Goal: Use online tool/utility: Utilize a website feature to perform a specific function

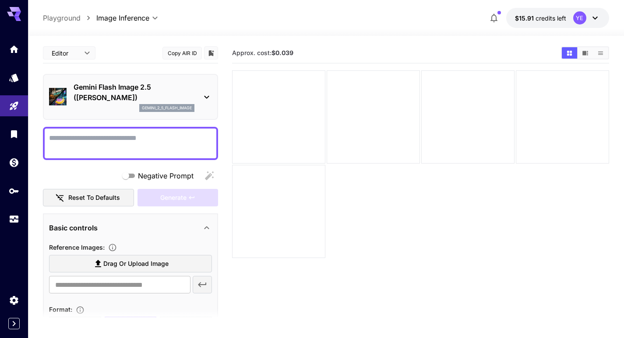
click at [143, 137] on textarea "Negative Prompt" at bounding box center [130, 143] width 163 height 21
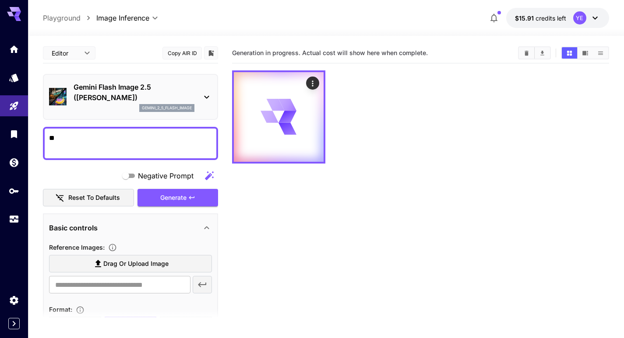
type textarea "*"
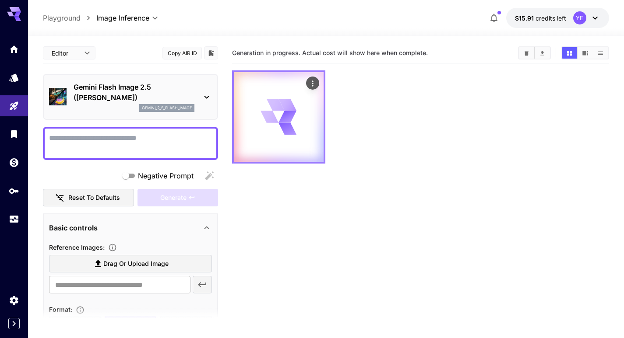
click at [310, 80] on icon "Actions" at bounding box center [312, 83] width 9 height 9
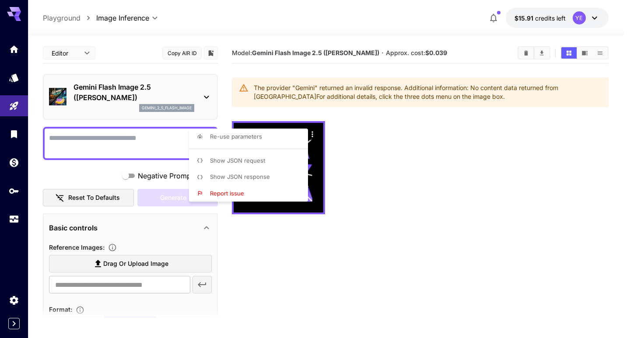
click at [286, 229] on div at bounding box center [315, 169] width 630 height 338
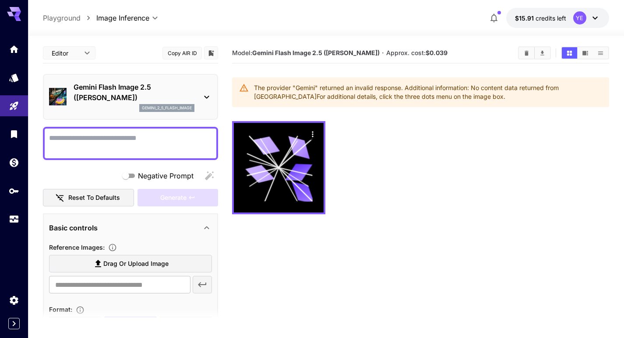
click at [552, 25] on button "$15.91 credits left YE" at bounding box center [557, 18] width 103 height 20
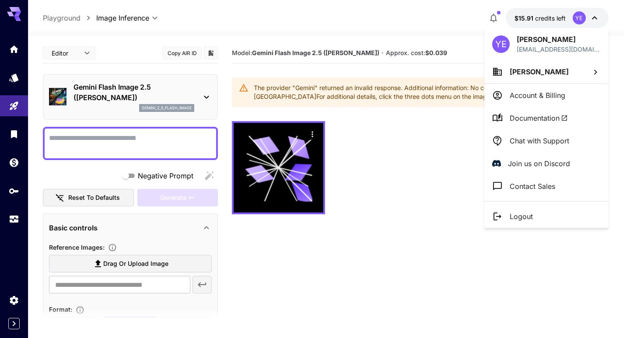
click at [335, 230] on div at bounding box center [315, 169] width 630 height 338
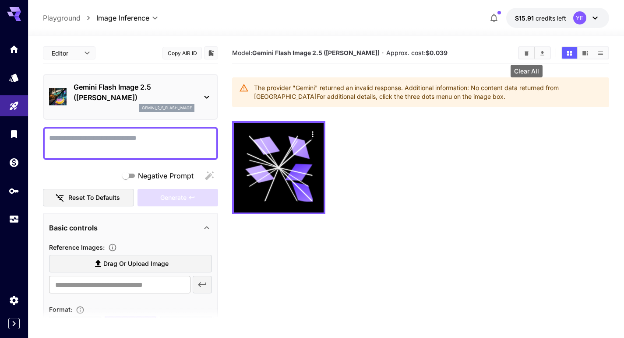
click at [528, 55] on icon "Clear All" at bounding box center [526, 53] width 7 height 7
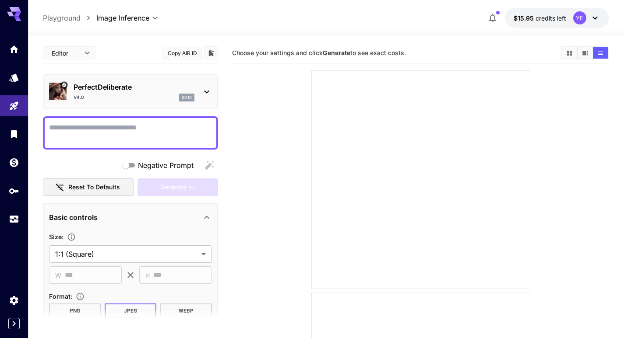
click at [174, 127] on textarea "Negative Prompt" at bounding box center [130, 133] width 163 height 21
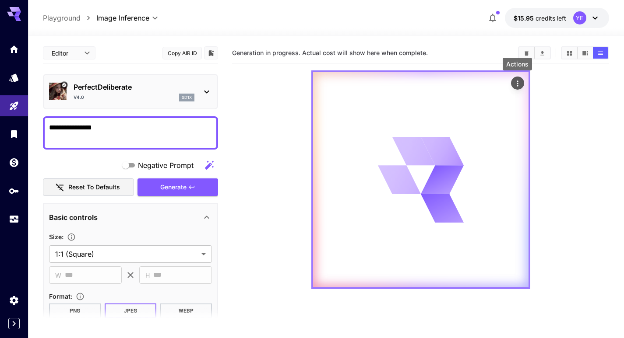
click at [518, 84] on icon "Actions" at bounding box center [517, 83] width 9 height 9
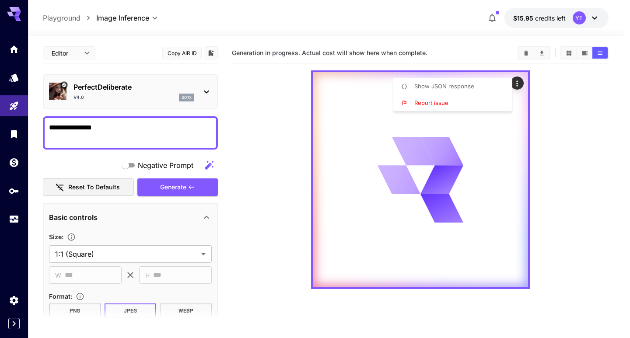
click at [564, 131] on div at bounding box center [315, 169] width 630 height 338
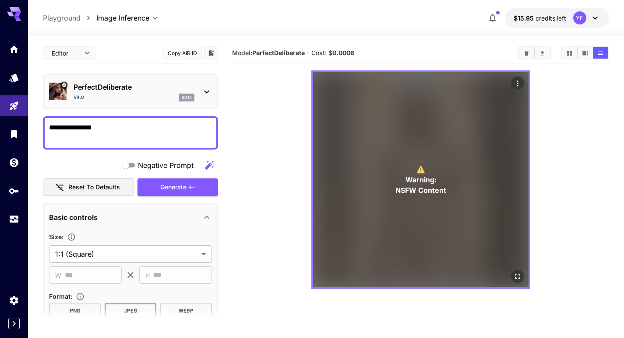
click at [387, 182] on div "⚠️ Warning: NSFW Content" at bounding box center [420, 179] width 215 height 215
click at [515, 274] on icon "Open in fullscreen" at bounding box center [517, 276] width 9 height 9
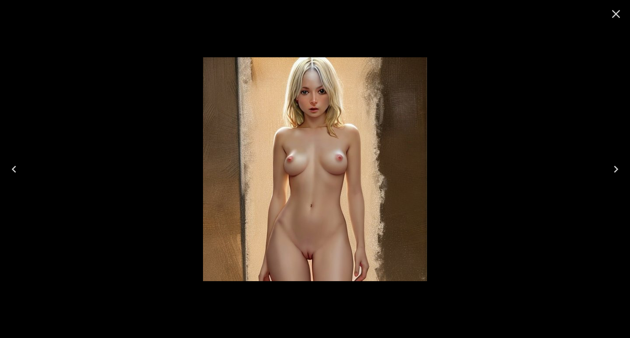
click at [613, 19] on icon "Close" at bounding box center [616, 14] width 14 height 14
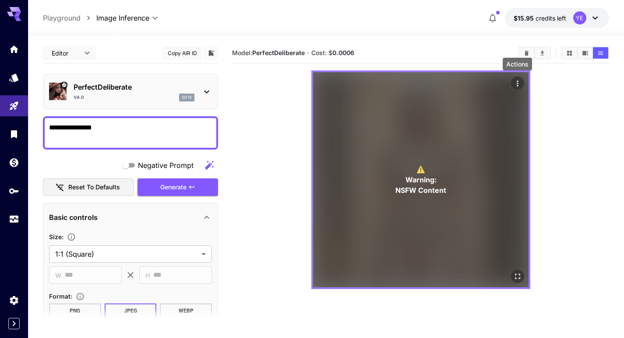
click at [521, 83] on icon "Actions" at bounding box center [517, 83] width 9 height 9
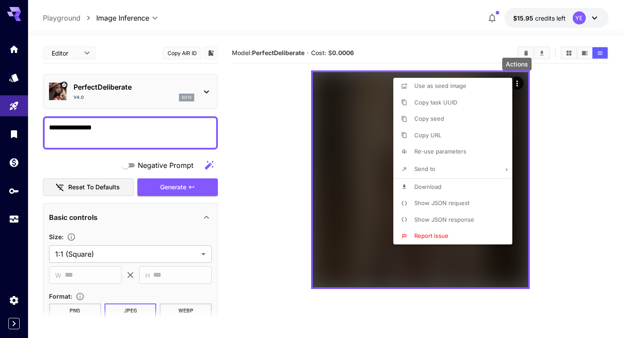
click at [523, 52] on div at bounding box center [315, 169] width 630 height 338
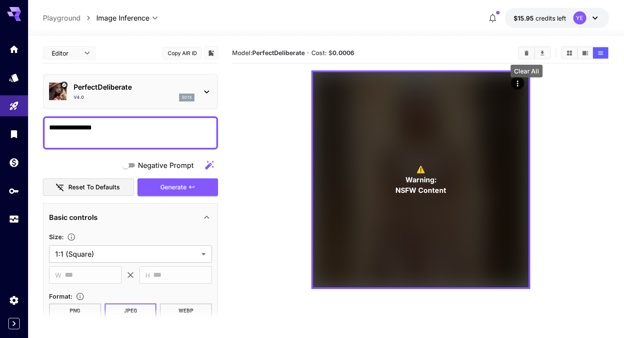
click at [525, 52] on icon "Clear All" at bounding box center [526, 52] width 4 height 5
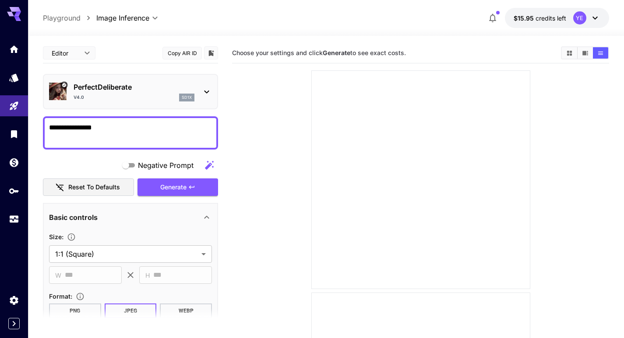
click at [190, 134] on textarea "**********" at bounding box center [130, 133] width 163 height 21
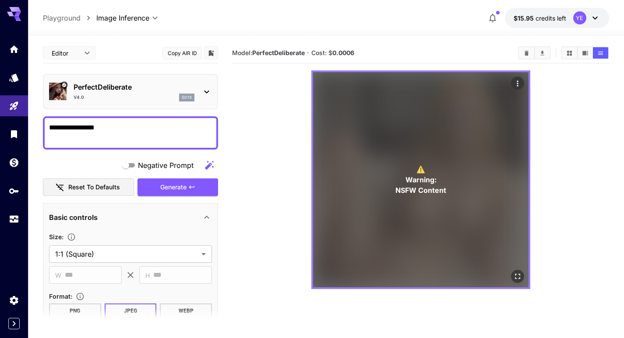
click at [474, 127] on div "⚠️ Warning: NSFW Content" at bounding box center [420, 179] width 215 height 215
click at [516, 275] on icon "Open in fullscreen" at bounding box center [517, 276] width 9 height 9
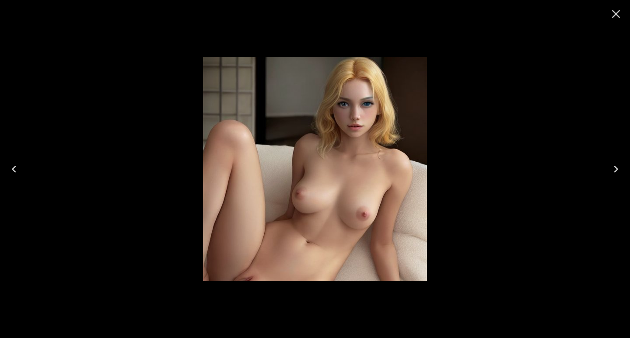
click at [619, 17] on icon "Close" at bounding box center [616, 14] width 8 height 8
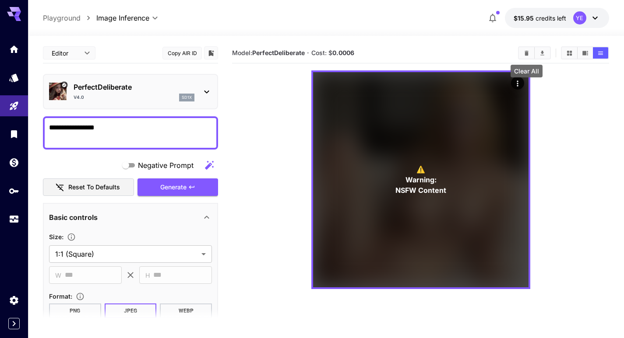
click at [527, 53] on icon "Clear All" at bounding box center [526, 52] width 4 height 5
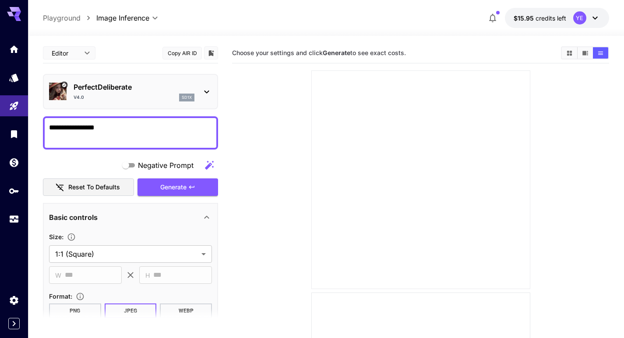
click at [494, 122] on div at bounding box center [420, 179] width 219 height 219
click at [172, 129] on textarea "**********" at bounding box center [130, 133] width 163 height 21
type textarea "*"
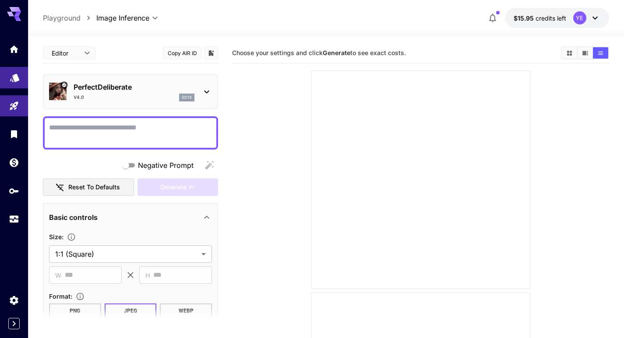
click at [20, 83] on link at bounding box center [14, 77] width 28 height 21
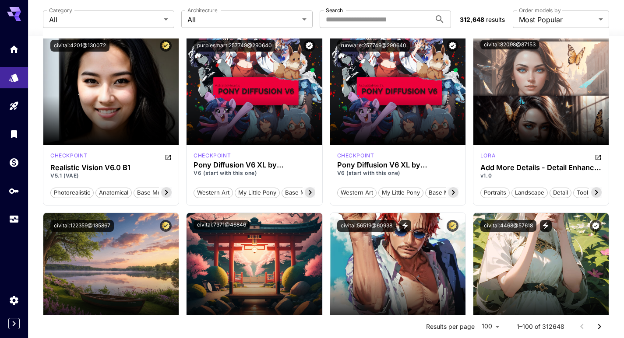
scroll to position [1331, 0]
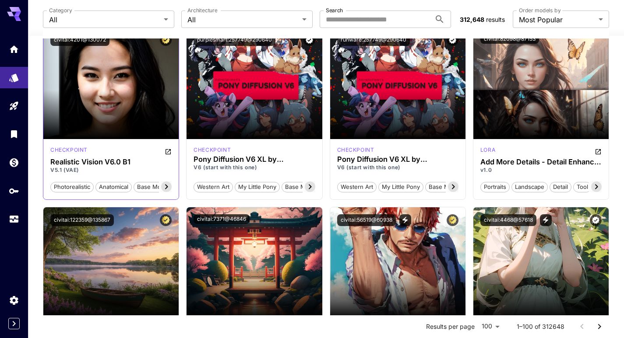
click at [166, 183] on icon at bounding box center [166, 187] width 11 height 11
click at [308, 184] on icon at bounding box center [310, 187] width 11 height 11
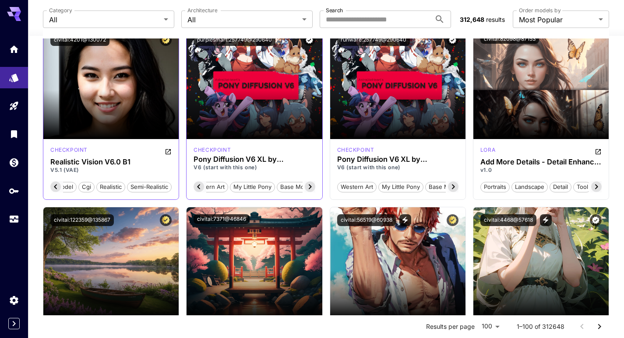
scroll to position [0, 18]
click at [453, 188] on icon at bounding box center [453, 187] width 11 height 11
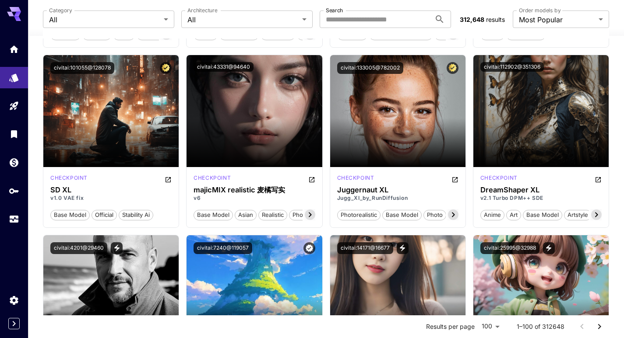
scroll to position [1663, 0]
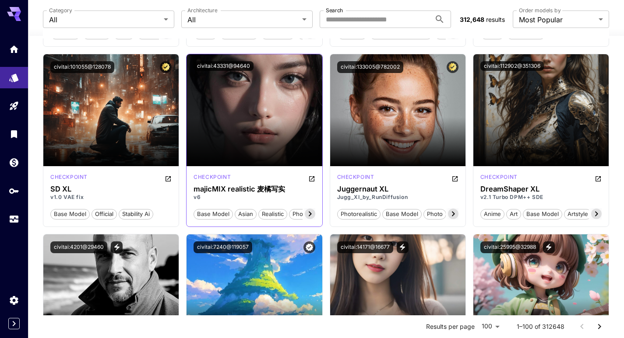
click at [309, 214] on icon at bounding box center [309, 213] width 3 height 5
click at [451, 215] on icon at bounding box center [453, 214] width 11 height 11
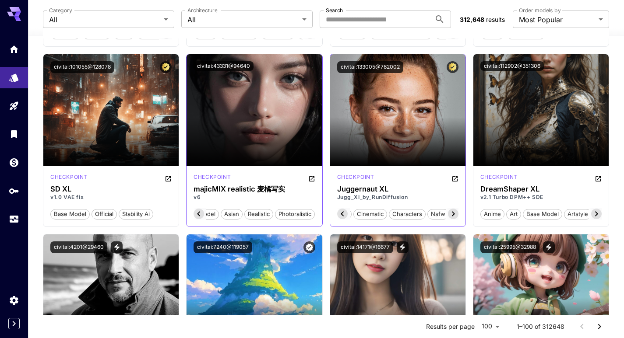
scroll to position [0, 109]
click at [436, 214] on span "nsfw" at bounding box center [436, 214] width 21 height 9
click at [432, 214] on span "nsfw" at bounding box center [436, 214] width 21 height 9
click at [441, 214] on span "nsfw" at bounding box center [436, 214] width 21 height 9
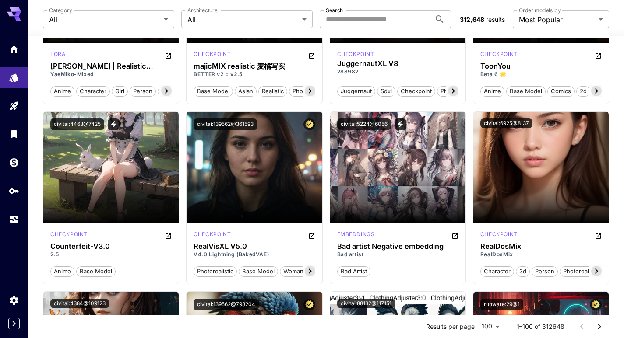
scroll to position [3630, 0]
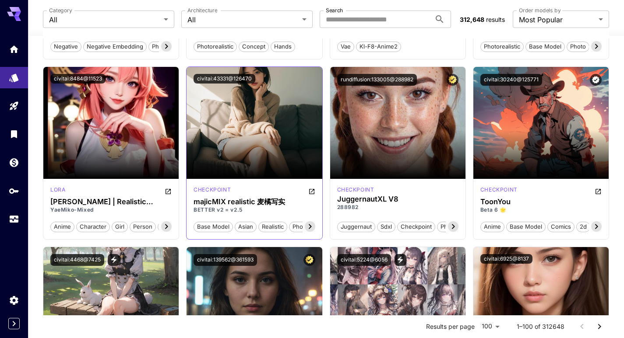
click at [311, 230] on icon at bounding box center [310, 226] width 11 height 11
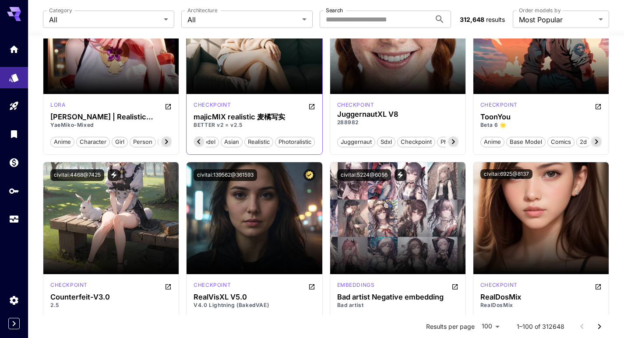
scroll to position [3787, 0]
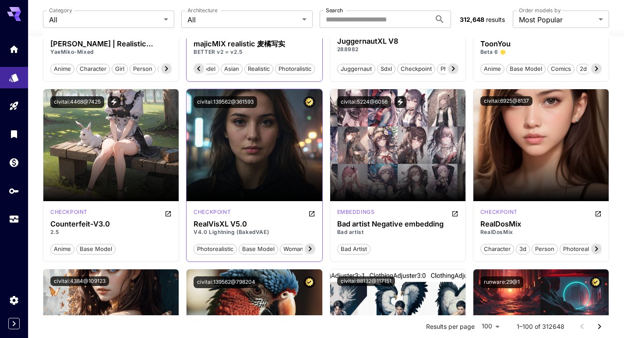
click at [312, 248] on icon at bounding box center [310, 249] width 11 height 11
click at [275, 249] on span "nsfw" at bounding box center [272, 249] width 21 height 9
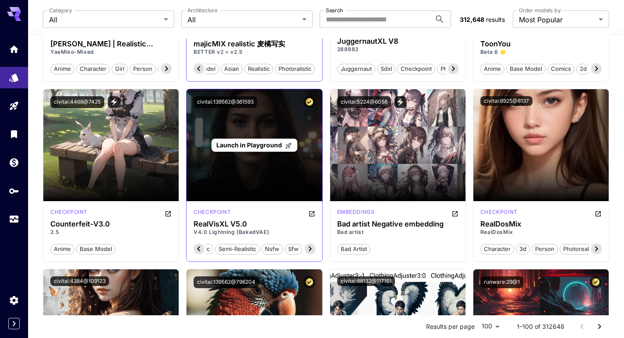
click at [265, 148] on span "Launch in Playground" at bounding box center [249, 144] width 66 height 7
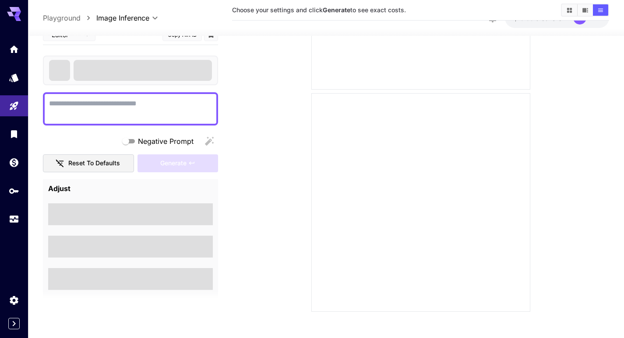
scroll to position [644, 0]
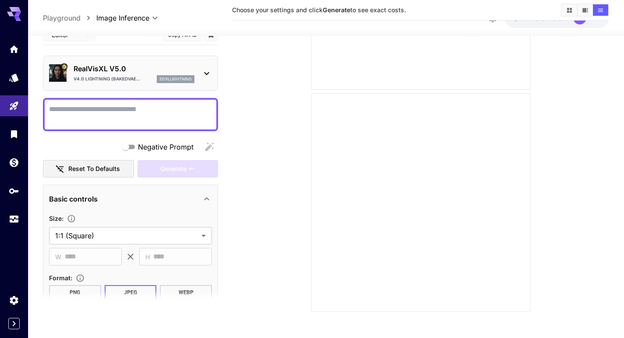
click at [141, 109] on textarea "Negative Prompt" at bounding box center [130, 114] width 163 height 21
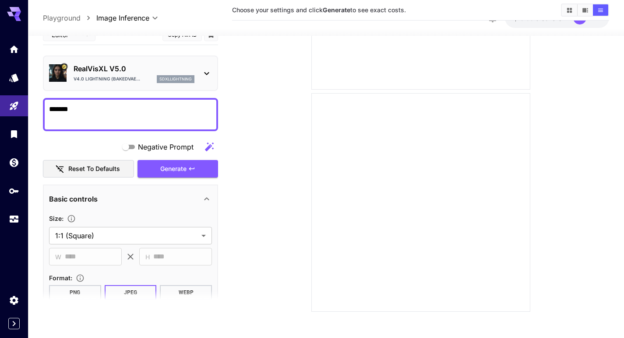
click at [50, 109] on textarea "******" at bounding box center [130, 114] width 163 height 21
click at [94, 108] on textarea "**********" at bounding box center [130, 114] width 163 height 21
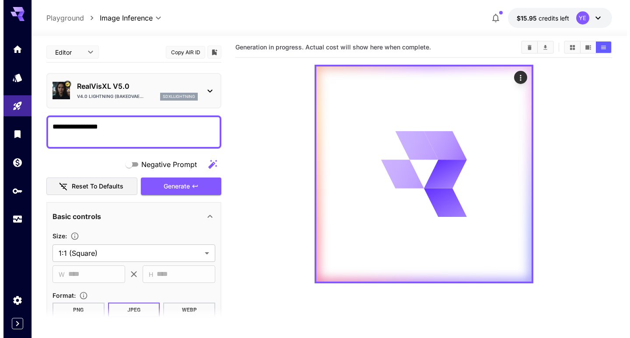
scroll to position [2, 0]
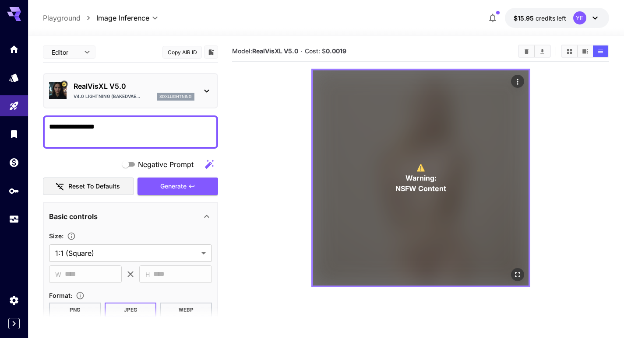
type textarea "**********"
click at [423, 235] on div "⚠️ Warning: NSFW Content" at bounding box center [420, 177] width 215 height 215
click at [516, 274] on icon "Open in fullscreen" at bounding box center [517, 275] width 9 height 9
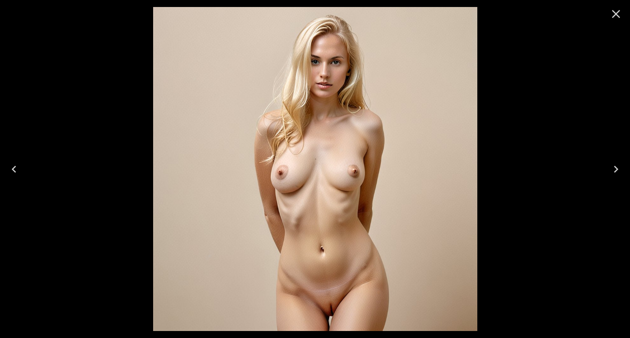
click at [619, 20] on icon "Close" at bounding box center [616, 14] width 14 height 14
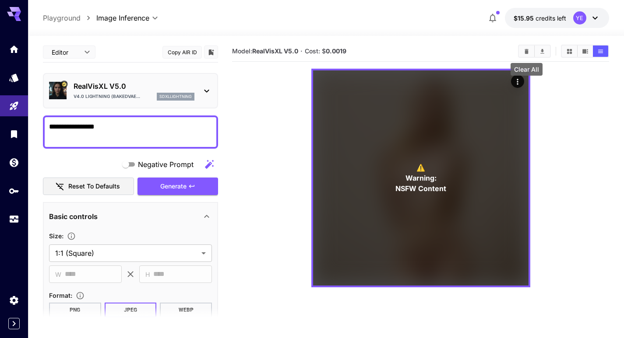
click at [525, 55] on button "Clear All" at bounding box center [526, 51] width 15 height 11
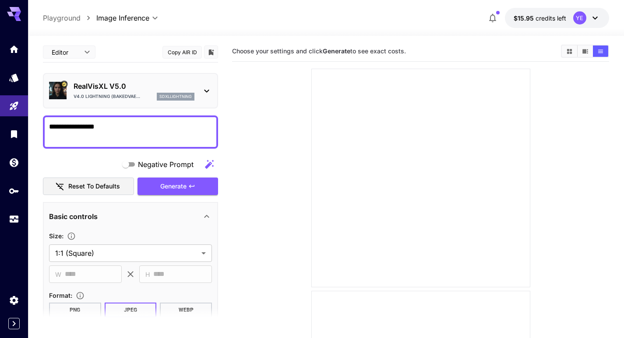
click at [148, 24] on div "**********" at bounding box center [326, 18] width 566 height 20
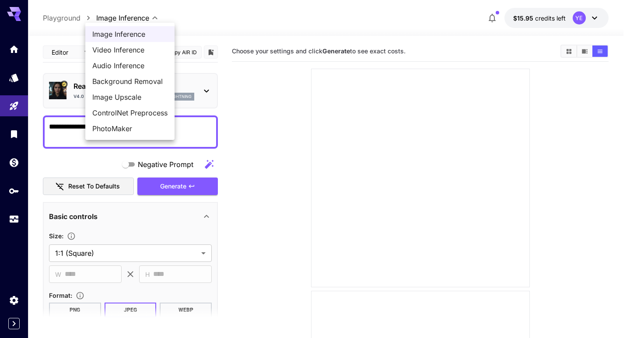
click at [147, 123] on li "PhotoMaker" at bounding box center [129, 129] width 89 height 16
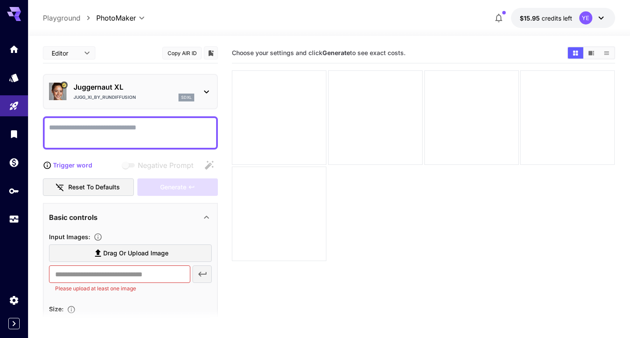
click at [138, 14] on body "**********" at bounding box center [315, 204] width 630 height 408
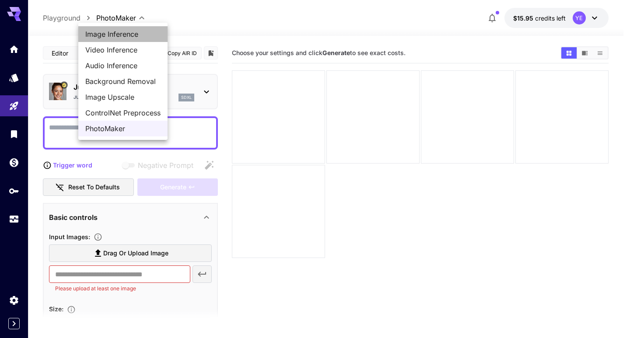
click at [134, 39] on li "Image Inference" at bounding box center [122, 34] width 89 height 16
type input "**********"
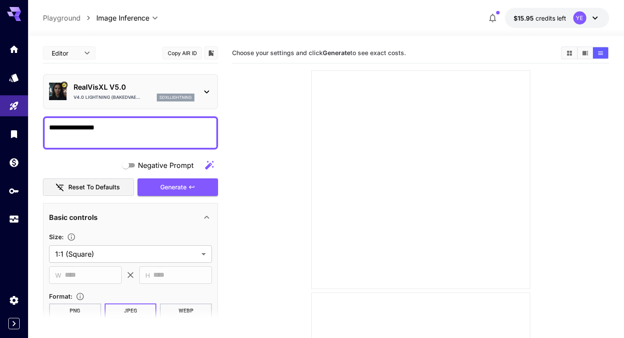
click at [168, 137] on textarea "**********" at bounding box center [130, 133] width 163 height 21
type textarea "*"
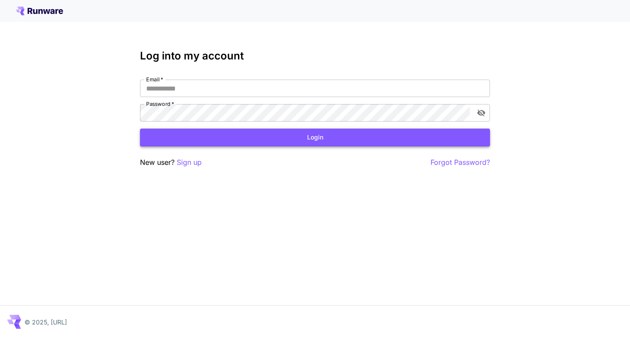
type input "**********"
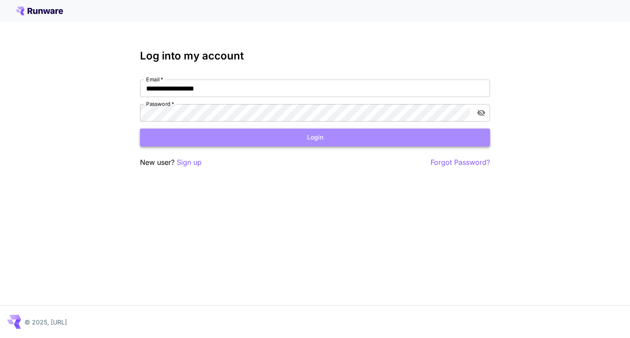
click at [410, 143] on button "Login" at bounding box center [315, 138] width 350 height 18
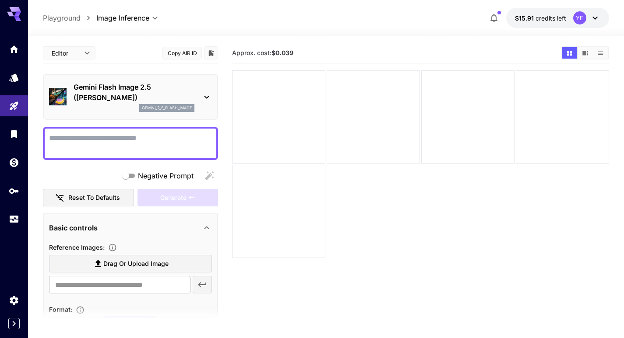
click at [346, 125] on div at bounding box center [373, 116] width 93 height 93
click at [294, 187] on div at bounding box center [278, 211] width 93 height 93
click at [210, 55] on icon "Add to library" at bounding box center [211, 53] width 5 height 6
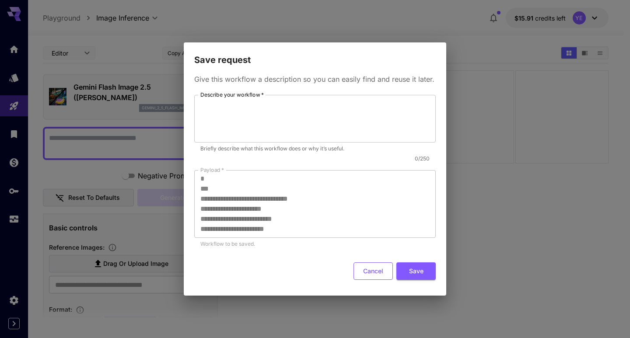
click at [381, 270] on button "Cancel" at bounding box center [373, 272] width 39 height 18
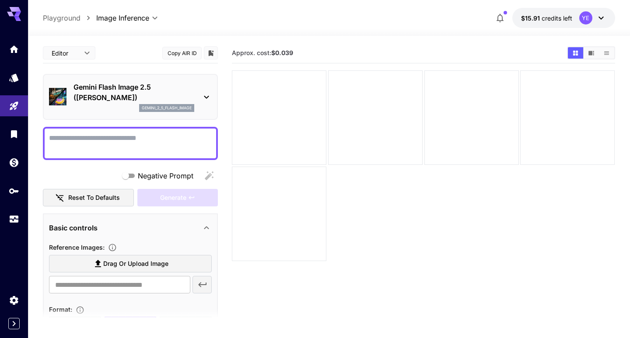
click at [80, 57] on body "**********" at bounding box center [315, 204] width 630 height 408
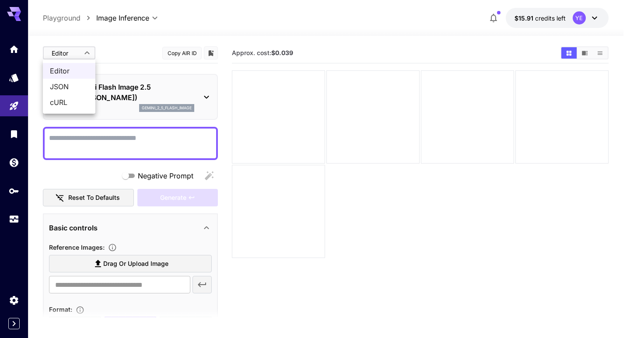
click at [122, 49] on div at bounding box center [315, 169] width 630 height 338
